Goal: Use online tool/utility: Utilize a website feature to perform a specific function

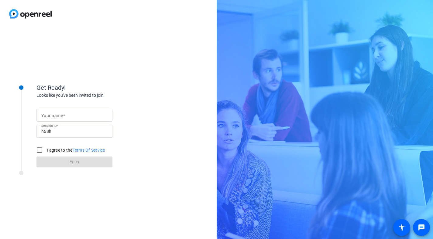
click at [66, 108] on form "Your name Session ID h68h I agree to the Terms Of Service Enter" at bounding box center [74, 137] width 76 height 62
click at [64, 114] on span at bounding box center [64, 115] width 2 height 5
click at [64, 114] on input "Your name" at bounding box center [74, 115] width 66 height 7
type input "[PERSON_NAME]"
click at [41, 152] on input "I agree to the Terms Of Service" at bounding box center [39, 150] width 12 height 12
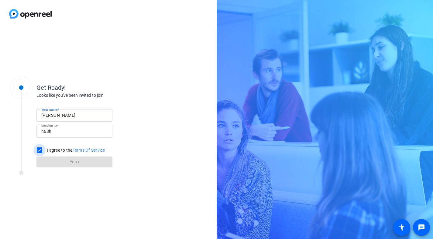
checkbox input "true"
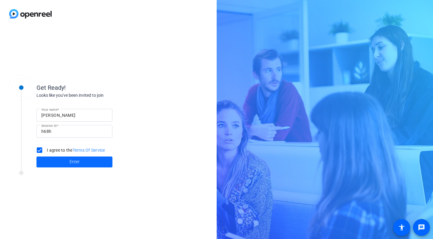
click at [73, 161] on span "Enter" at bounding box center [75, 162] width 10 height 6
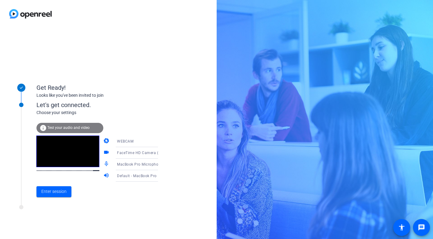
click at [76, 126] on span "Test your audio and video" at bounding box center [68, 128] width 42 height 4
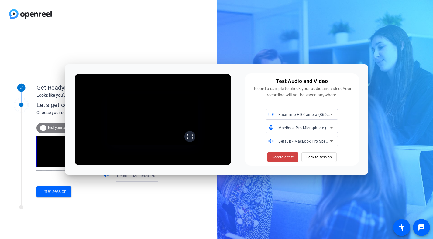
click at [193, 140] on icon at bounding box center [190, 137] width 6 height 6
click at [144, 137] on video at bounding box center [152, 119] width 91 height 51
click at [193, 140] on icon at bounding box center [190, 137] width 6 height 6
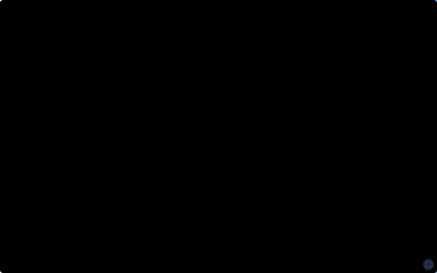
click at [107, 104] on video at bounding box center [218, 136] width 437 height 273
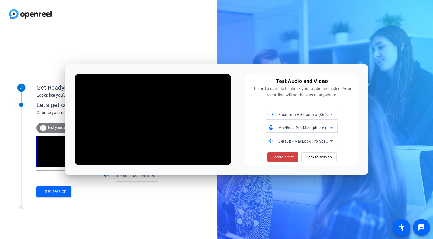
click at [329, 126] on icon at bounding box center [331, 127] width 7 height 7
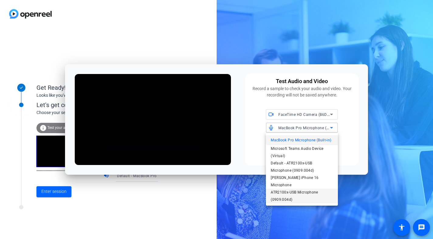
click at [298, 192] on span "ATR2100x-USB Microphone (0909:004d)" at bounding box center [302, 196] width 62 height 15
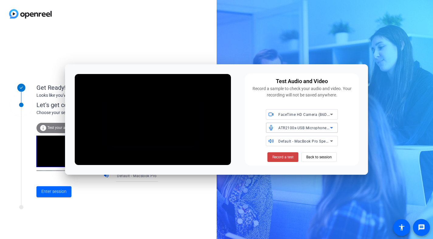
click at [302, 142] on span "Default - MacBook Pro Speakers (Built-in)" at bounding box center [314, 141] width 73 height 5
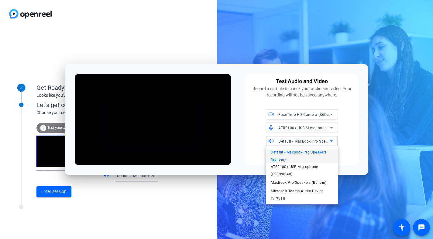
click at [302, 142] on div at bounding box center [216, 119] width 433 height 239
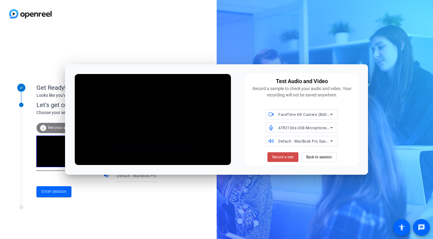
click at [291, 156] on span "Record a test" at bounding box center [282, 157] width 21 height 5
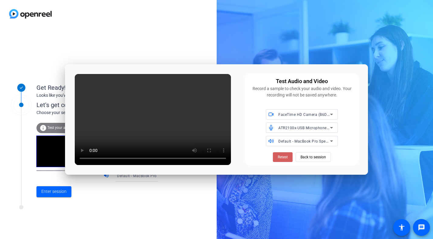
click at [280, 154] on span at bounding box center [283, 157] width 20 height 15
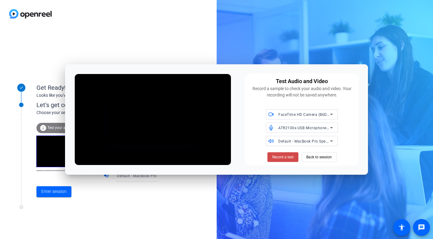
click at [285, 155] on span "Record a test" at bounding box center [282, 157] width 21 height 5
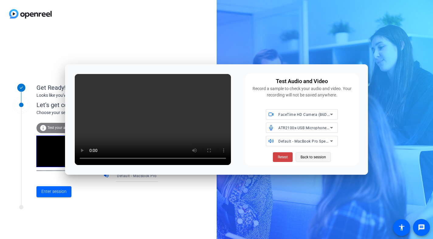
click at [313, 158] on span "Back to session" at bounding box center [313, 158] width 26 height 12
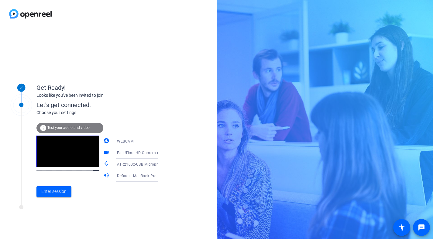
click at [66, 149] on video at bounding box center [67, 152] width 63 height 32
click at [70, 125] on div "info Test your audio and video" at bounding box center [69, 128] width 67 height 10
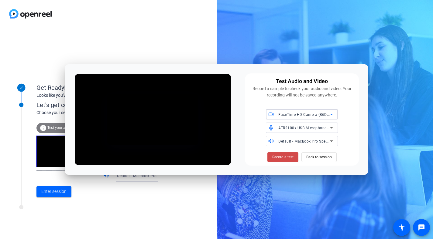
click at [283, 159] on span "Record a test" at bounding box center [282, 157] width 21 height 5
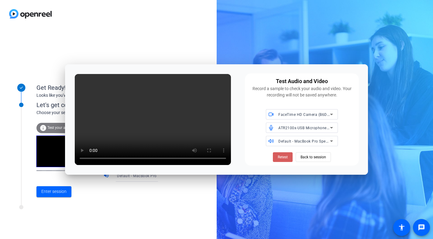
click at [281, 153] on span at bounding box center [283, 157] width 20 height 15
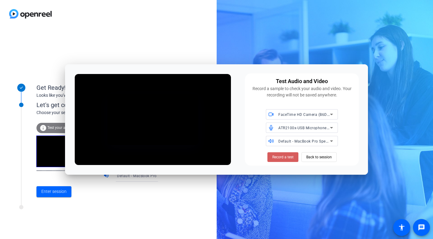
click at [284, 158] on span "Record a test" at bounding box center [282, 157] width 21 height 5
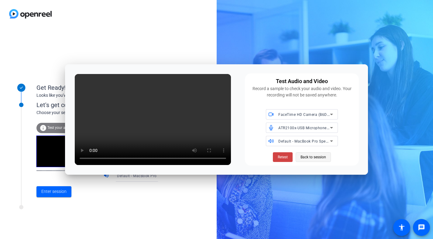
click at [318, 157] on span "Back to session" at bounding box center [313, 158] width 26 height 12
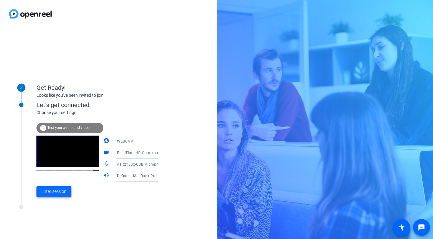
click at [54, 192] on span "Enter session" at bounding box center [53, 192] width 25 height 6
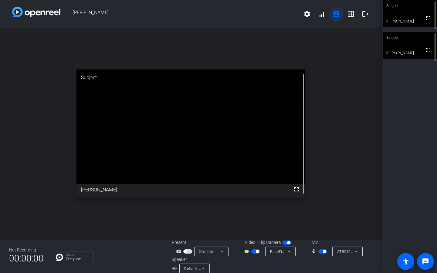
click at [334, 13] on mat-icon "account_box" at bounding box center [336, 13] width 7 height 7
